Goal: Obtain resource: Obtain resource

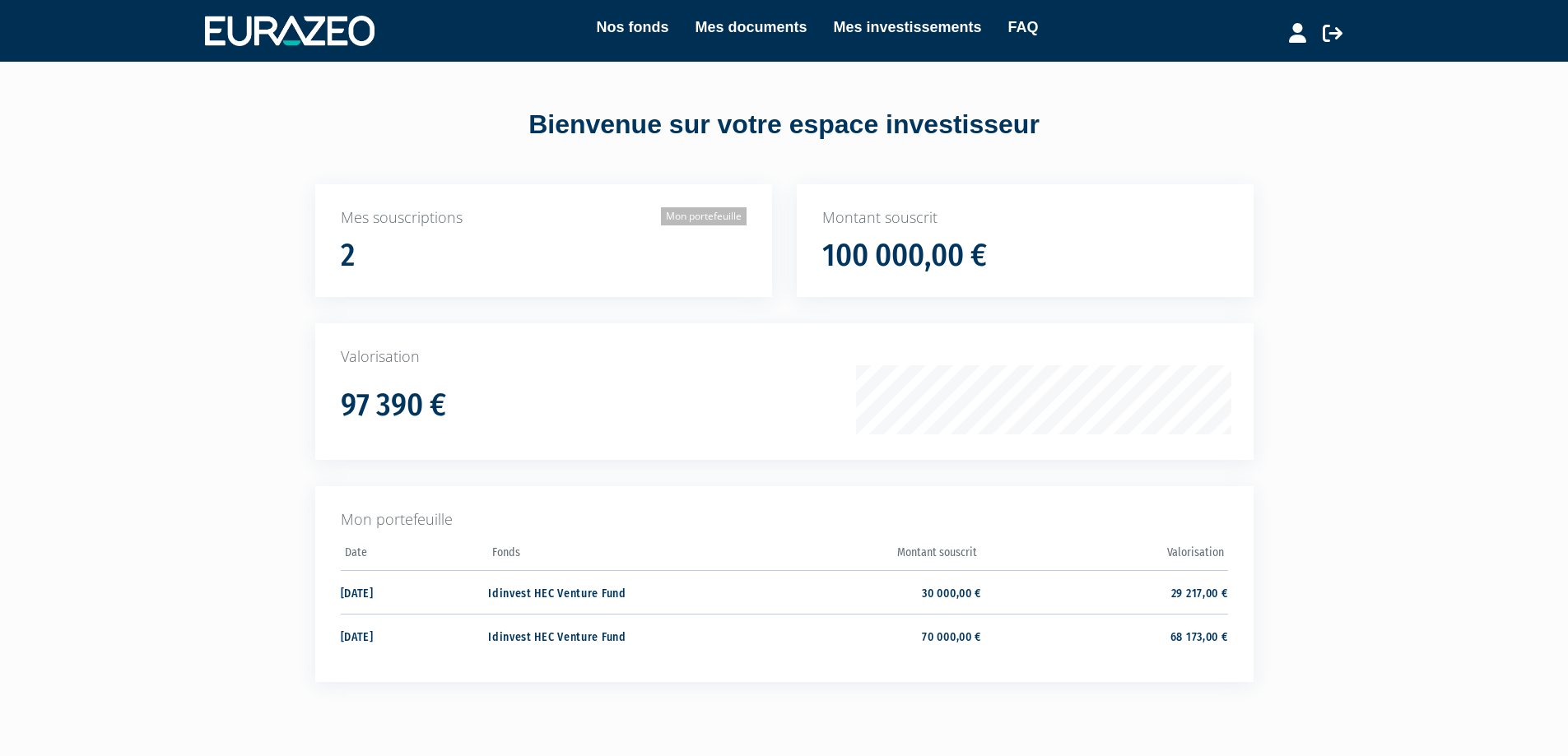
click at [706, 210] on link "Mon portefeuille" at bounding box center [703, 217] width 85 height 18
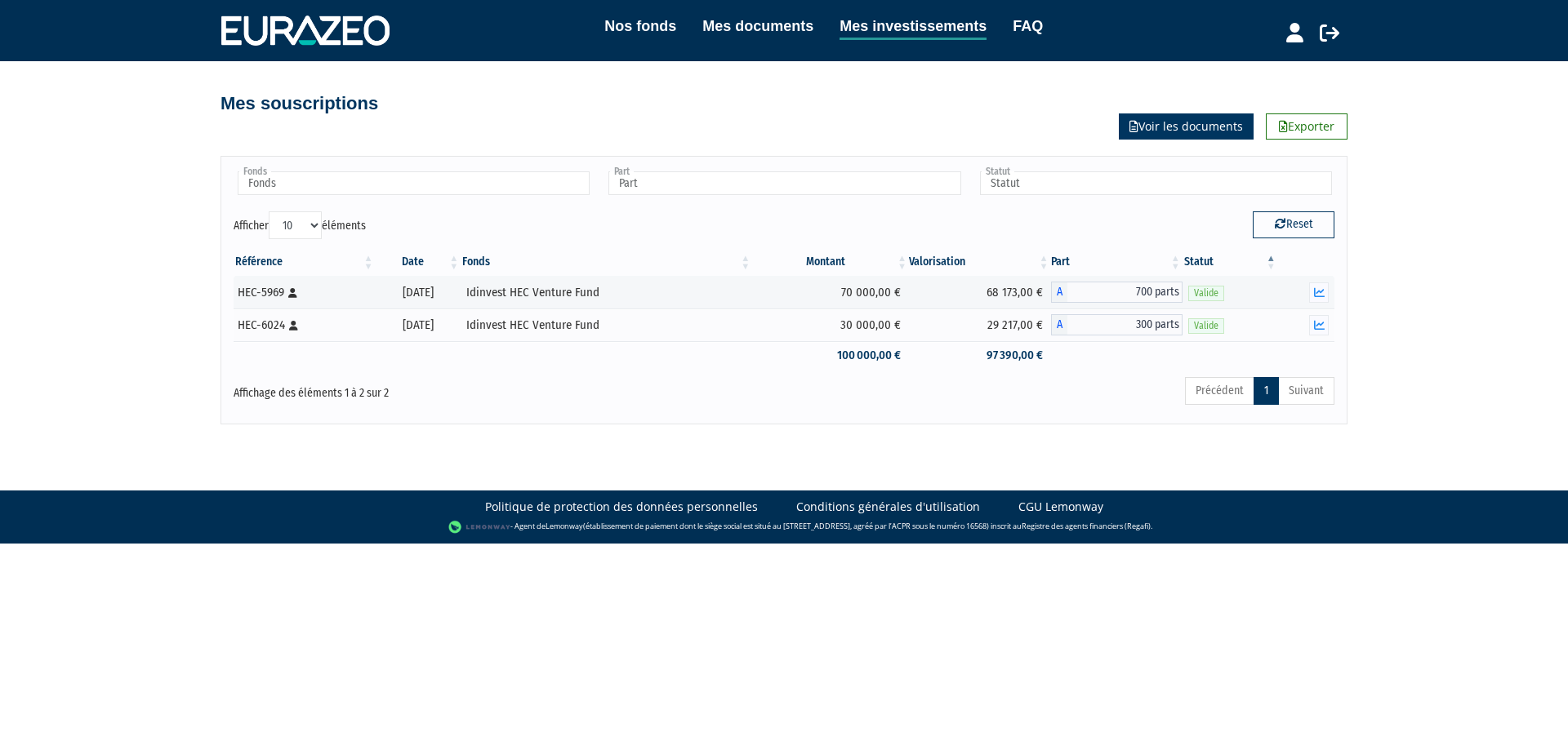
click at [1173, 127] on link "Voir les documents" at bounding box center [1186, 127] width 135 height 26
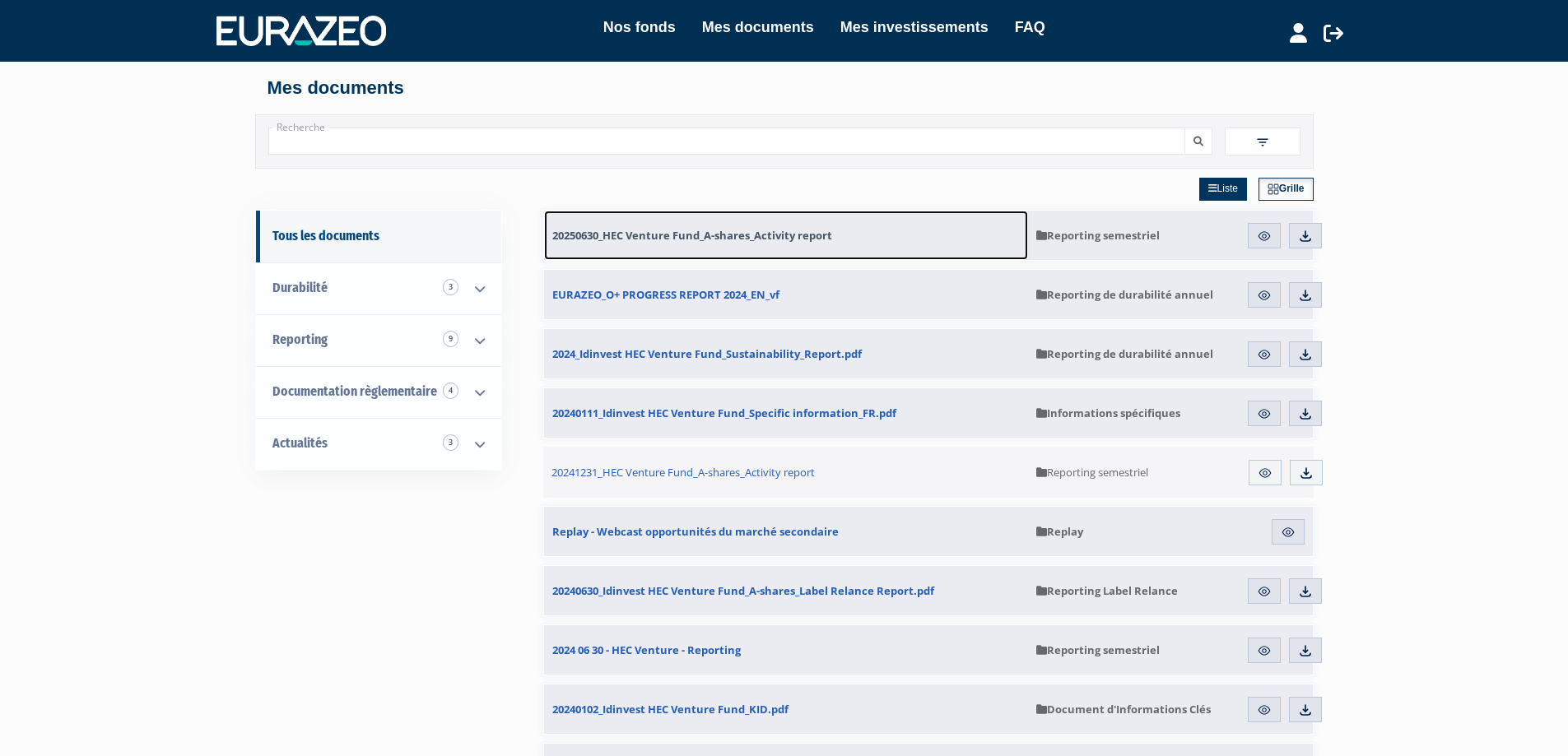
click at [745, 233] on span "20250630_HEC Venture Fund_A-shares_Activity report" at bounding box center [692, 235] width 280 height 15
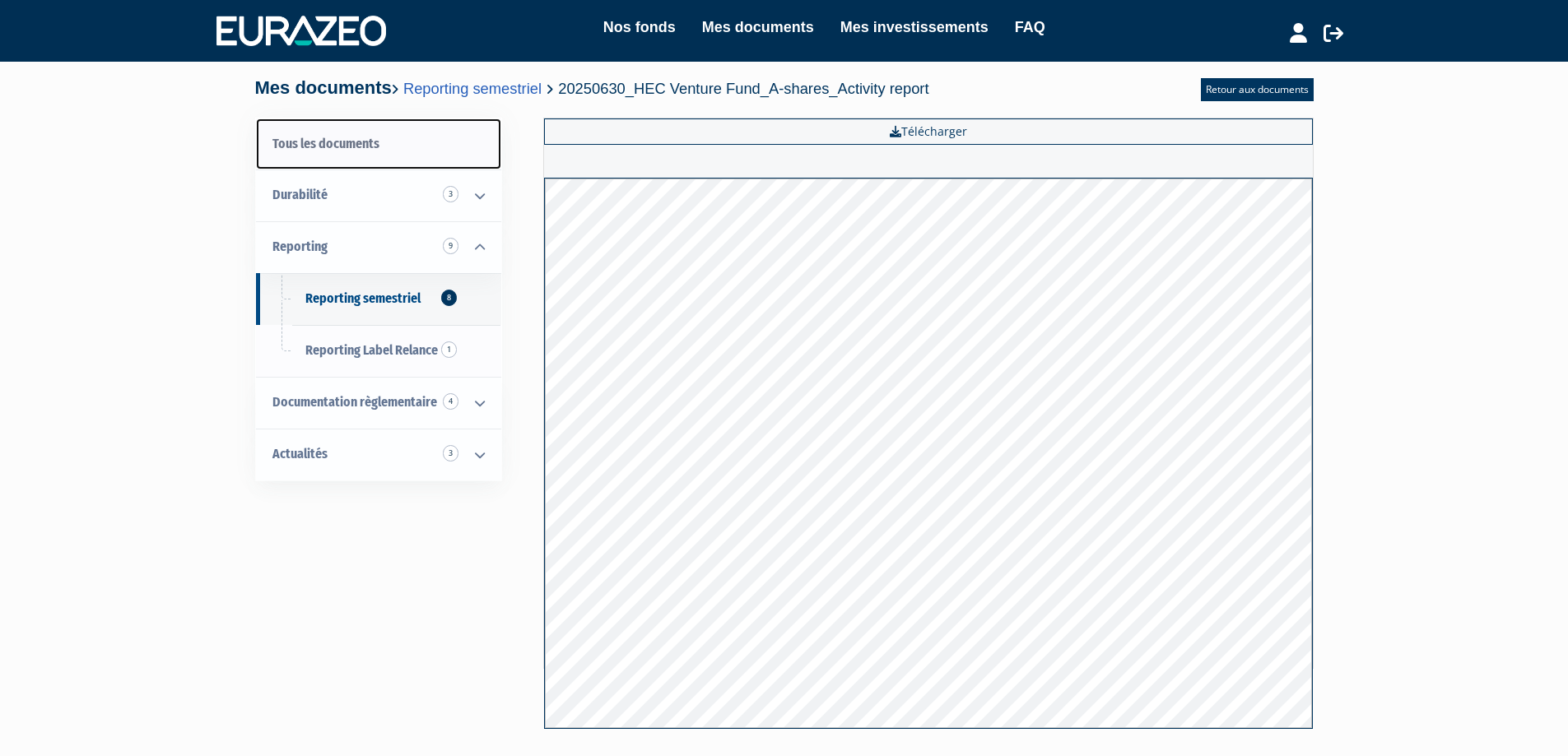
click at [345, 141] on link "Tous les documents" at bounding box center [379, 144] width 245 height 51
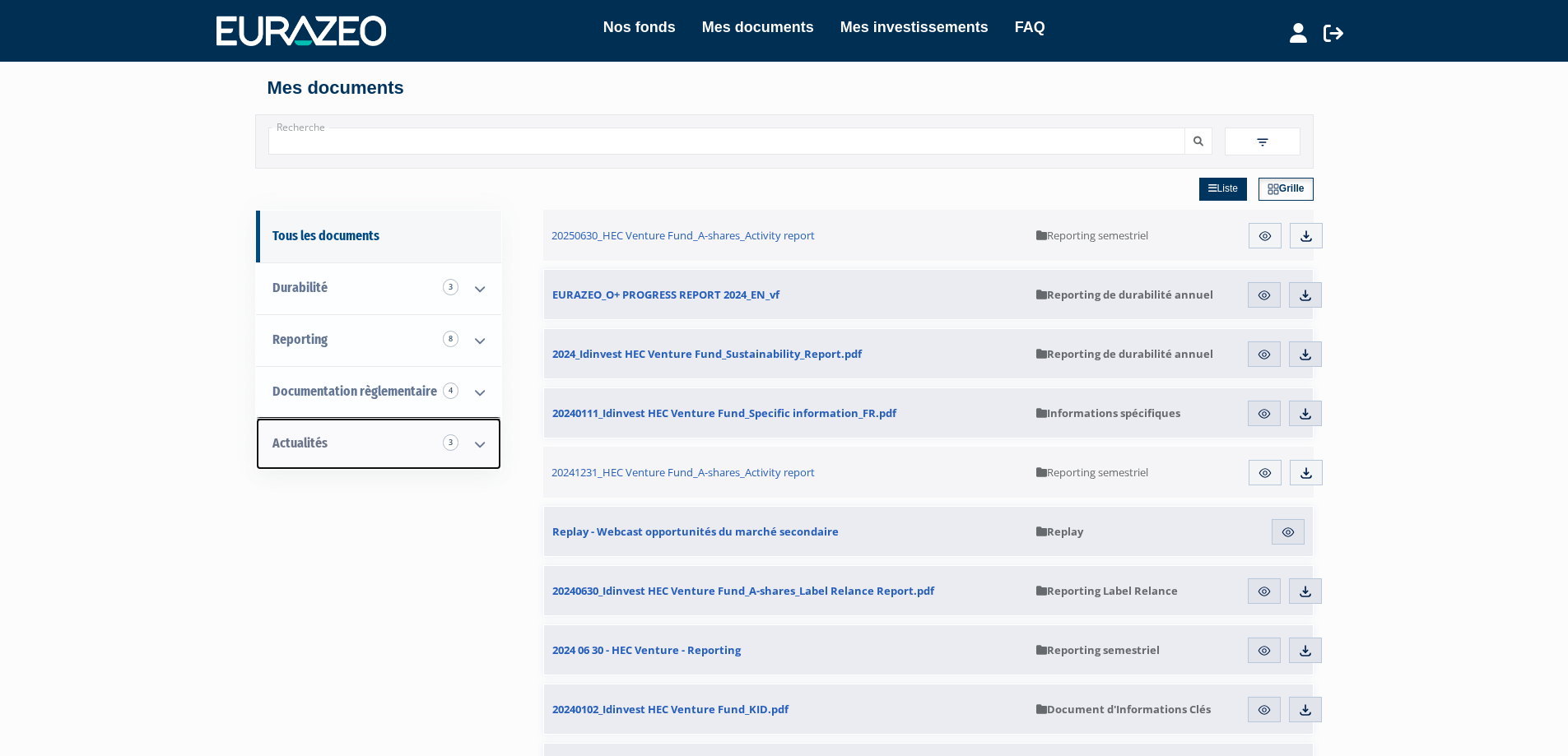
click at [350, 436] on link "Actualités 3" at bounding box center [379, 444] width 245 height 51
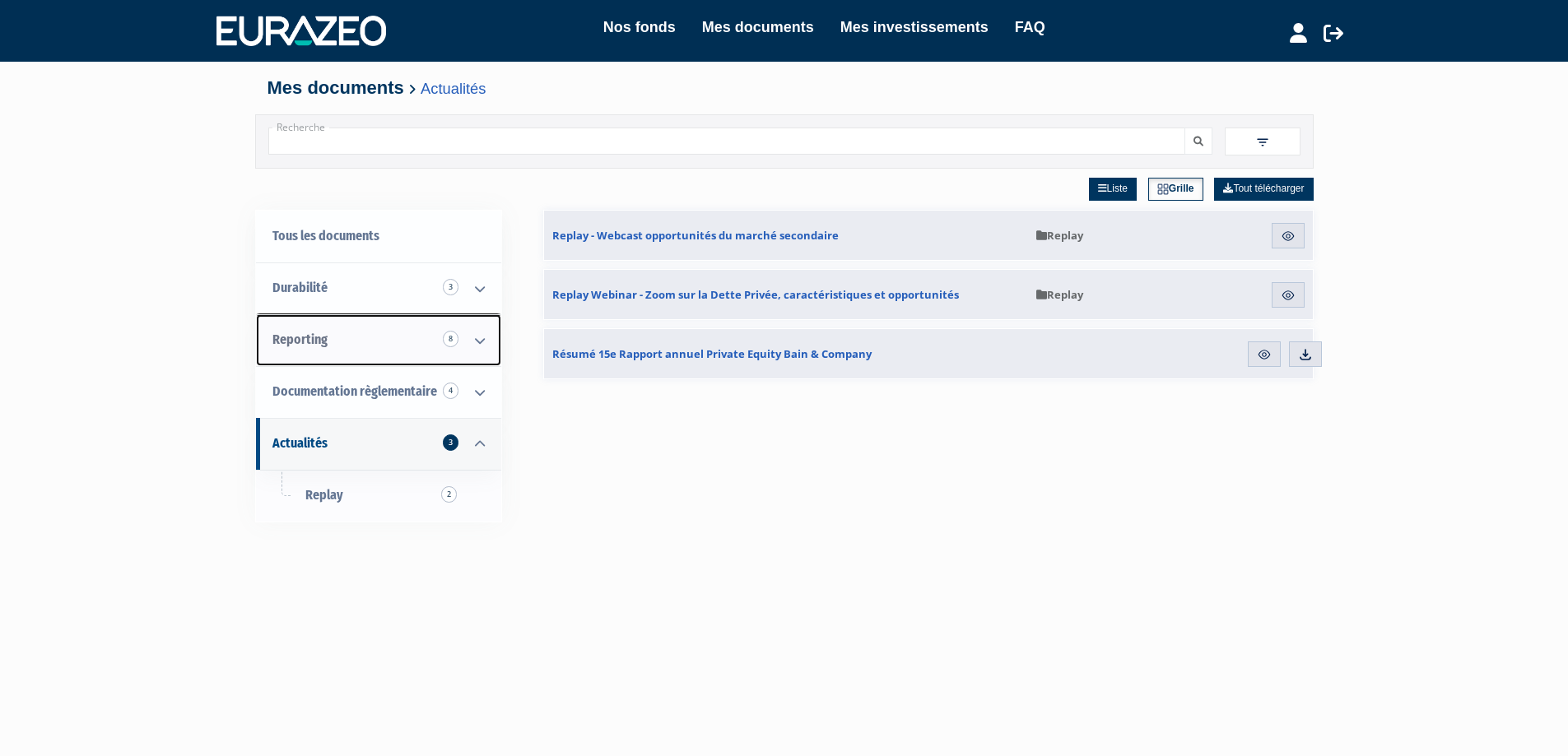
click at [340, 342] on link "Reporting 8" at bounding box center [379, 340] width 245 height 51
